Goal: Task Accomplishment & Management: Manage account settings

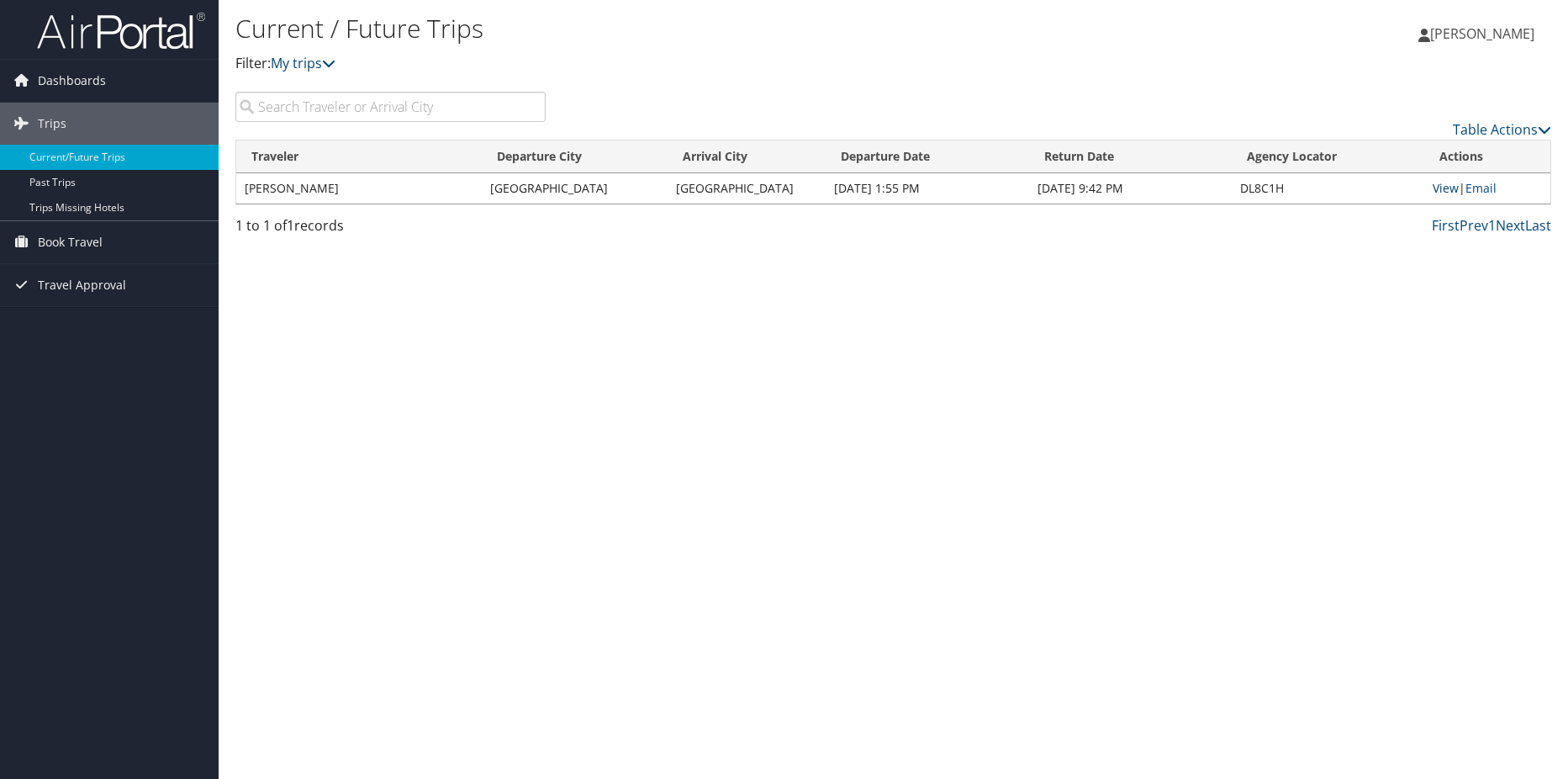
click at [1445, 186] on link "View" at bounding box center [1446, 188] width 26 height 16
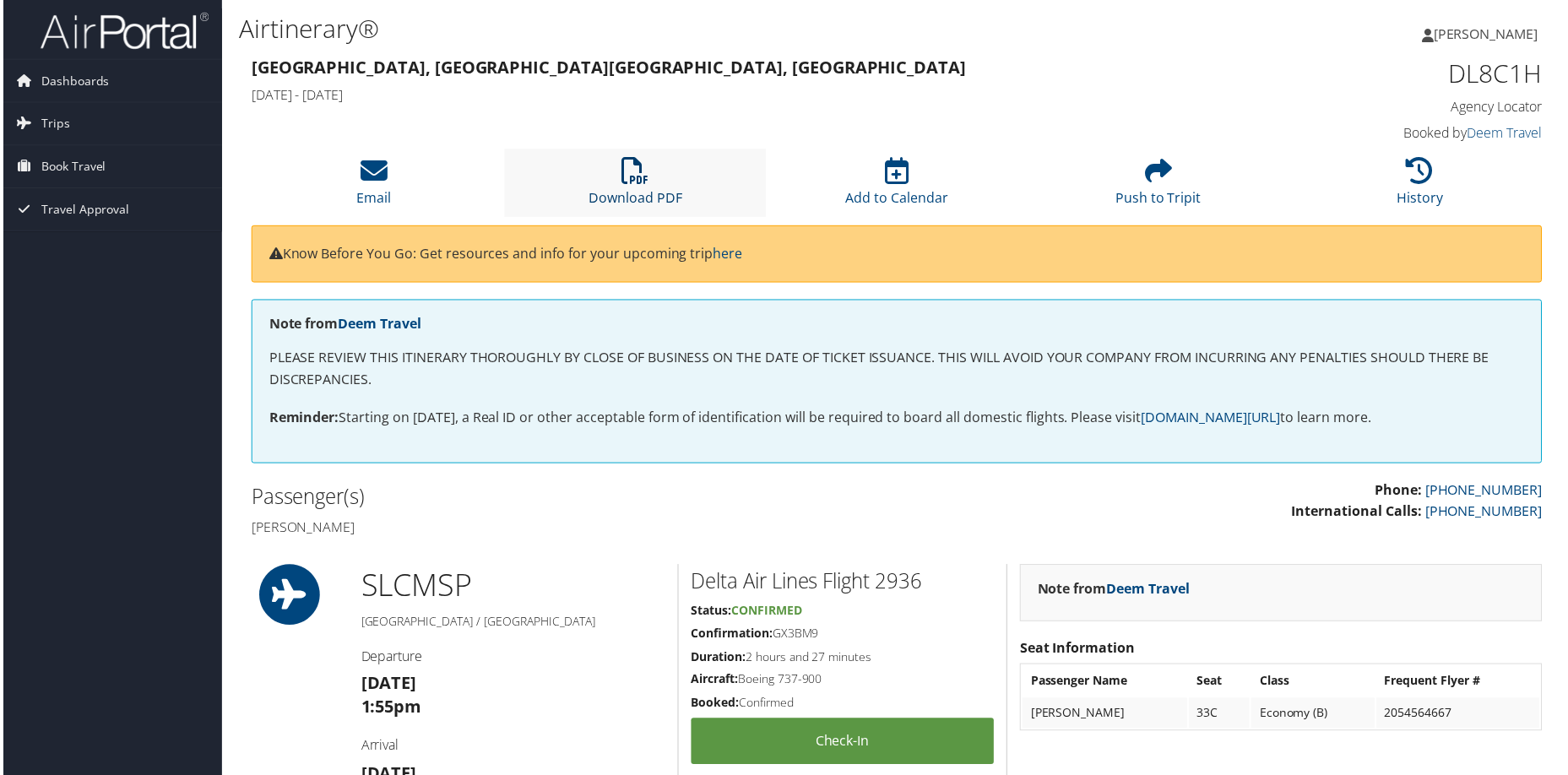
click at [635, 172] on icon at bounding box center [634, 171] width 27 height 27
click at [85, 169] on span "Book Travel" at bounding box center [70, 167] width 65 height 42
click at [90, 257] on link "Book/Manage Online Trips" at bounding box center [109, 251] width 220 height 25
